Goal: Transaction & Acquisition: Book appointment/travel/reservation

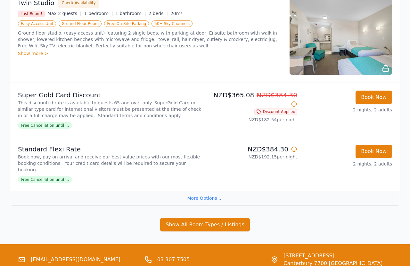
scroll to position [119, 0]
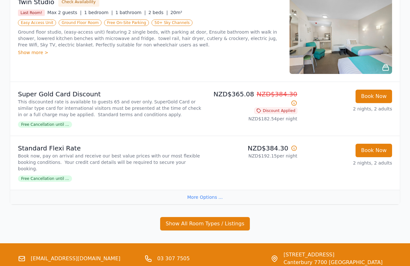
click at [202, 228] on button "Show All Room Types / Listings" at bounding box center [205, 223] width 90 height 13
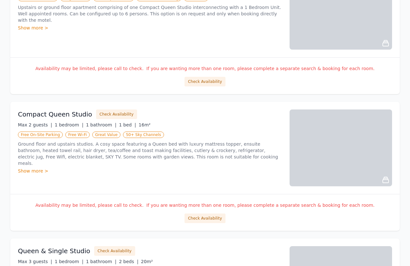
scroll to position [508, 0]
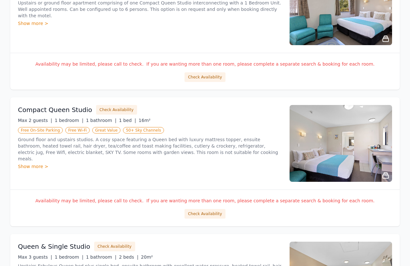
click at [212, 218] on button "Check Availability" at bounding box center [204, 214] width 41 height 10
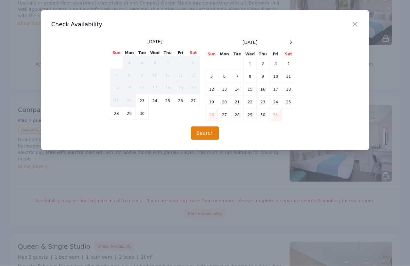
click at [292, 102] on td "25" at bounding box center [288, 102] width 13 height 13
click at [228, 118] on td "27" at bounding box center [224, 115] width 13 height 13
click at [209, 137] on button "Search" at bounding box center [205, 133] width 29 height 13
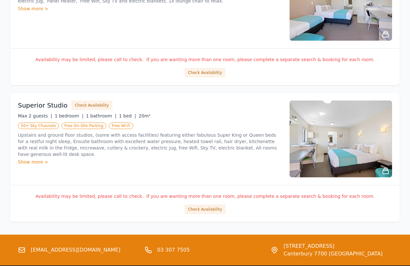
scroll to position [786, 0]
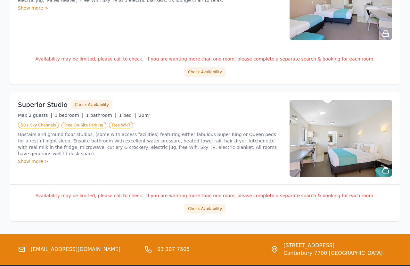
click at [206, 211] on button "Check Availability" at bounding box center [204, 209] width 41 height 10
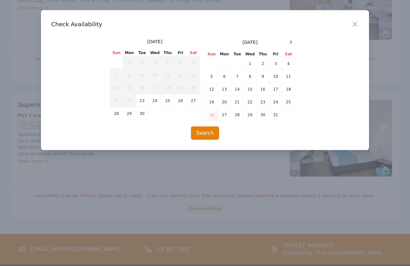
click at [293, 102] on td "25" at bounding box center [288, 102] width 13 height 13
click at [227, 117] on td "27" at bounding box center [224, 115] width 13 height 13
click at [203, 134] on button "Search" at bounding box center [205, 133] width 29 height 13
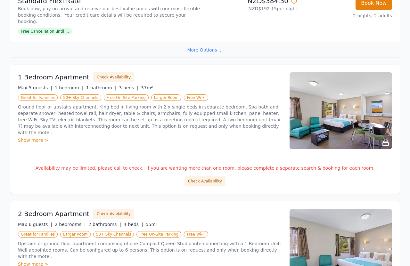
scroll to position [266, 0]
